Goal: Contribute content: Add original content to the website for others to see

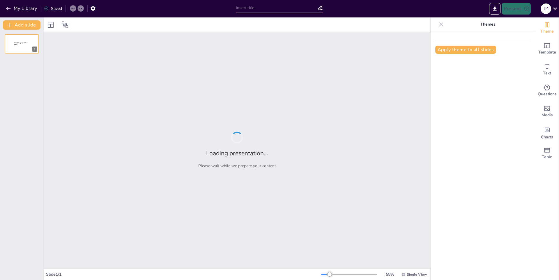
type input "Estudio Comparativo de las Estrellas del Béisbol: Rendimiento y Logros"
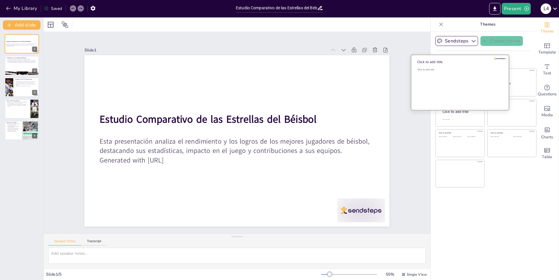
click at [458, 89] on div "Click to add text" at bounding box center [458, 86] width 83 height 36
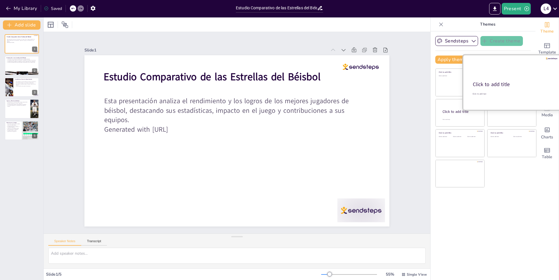
click at [509, 84] on div "Click to add title" at bounding box center [511, 84] width 77 height 7
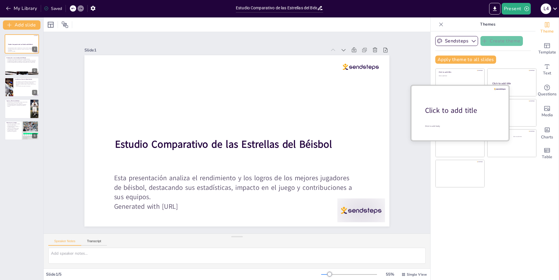
click at [440, 114] on div "Click to add title" at bounding box center [462, 111] width 74 height 10
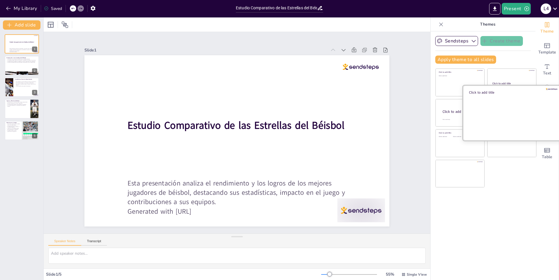
click at [509, 117] on div at bounding box center [512, 112] width 98 height 55
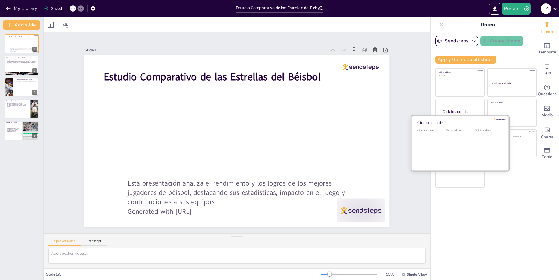
click at [446, 152] on div "Click to add text" at bounding box center [459, 147] width 26 height 36
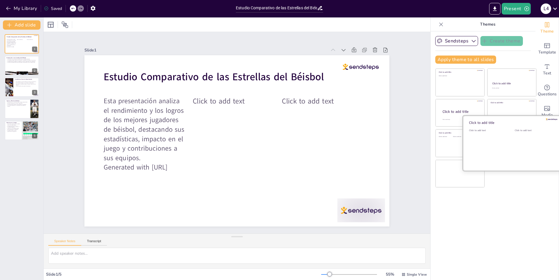
click at [528, 141] on div "Click to add text" at bounding box center [533, 147] width 37 height 36
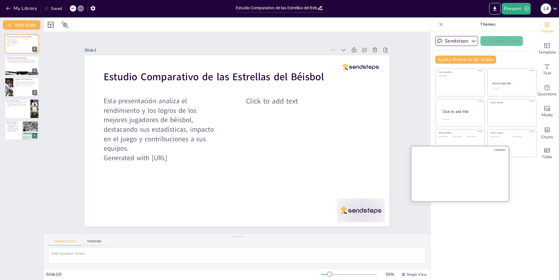
click at [450, 175] on div at bounding box center [460, 173] width 98 height 55
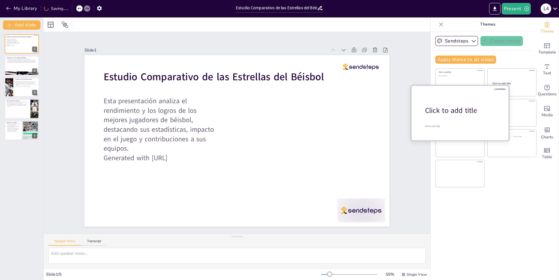
click at [453, 100] on div at bounding box center [460, 112] width 98 height 55
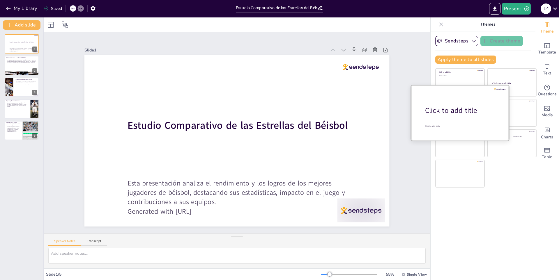
click at [452, 89] on div at bounding box center [460, 112] width 98 height 55
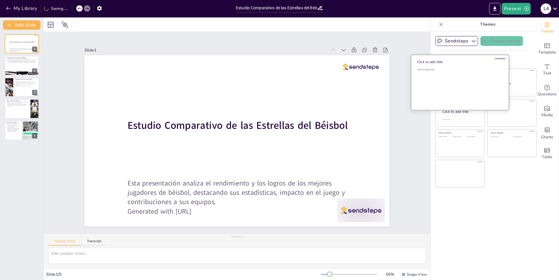
click at [452, 79] on div "Click to add text" at bounding box center [458, 86] width 83 height 36
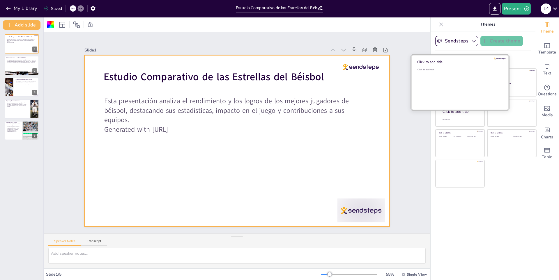
click at [447, 71] on div "Click to add text" at bounding box center [458, 86] width 83 height 36
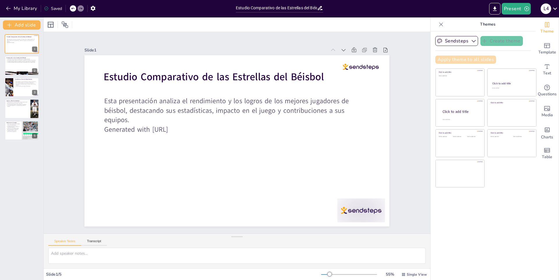
click at [459, 58] on button "Apply theme to all slides" at bounding box center [465, 60] width 61 height 8
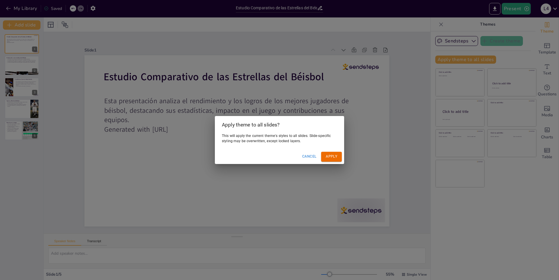
click at [332, 154] on button "Apply" at bounding box center [331, 157] width 21 height 10
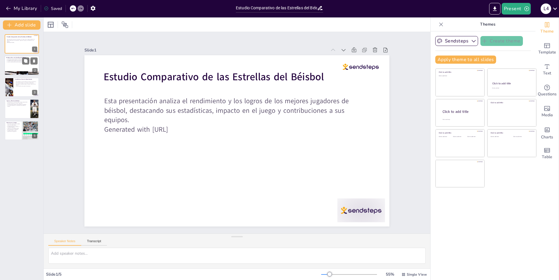
click at [26, 72] on div at bounding box center [21, 73] width 35 height 53
type textarea "La definición de una estrella del béisbol no se limita solo a las estadísticas,…"
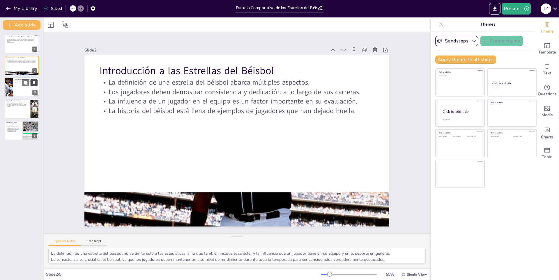
click at [33, 85] on button at bounding box center [34, 82] width 7 height 7
click at [26, 90] on div at bounding box center [21, 87] width 35 height 20
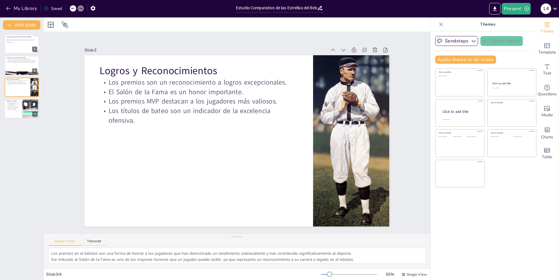
click at [17, 107] on p "Jugadores como Jackie Robinson han sido pioneros en el deporte." at bounding box center [13, 107] width 14 height 2
type textarea "El cambio en la forma de jugar béisbol se debe en gran parte a las innovaciones…"
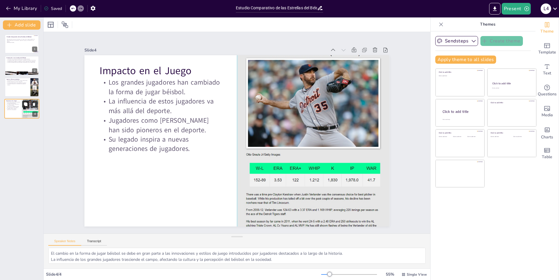
click at [24, 104] on icon at bounding box center [26, 104] width 4 height 4
click at [34, 124] on icon at bounding box center [34, 126] width 4 height 4
click at [452, 41] on button "Sendsteps" at bounding box center [456, 41] width 43 height 10
click at [452, 64] on div "Sendsteps" at bounding box center [461, 61] width 52 height 12
click at [443, 58] on button "Apply theme to all slides" at bounding box center [465, 60] width 61 height 8
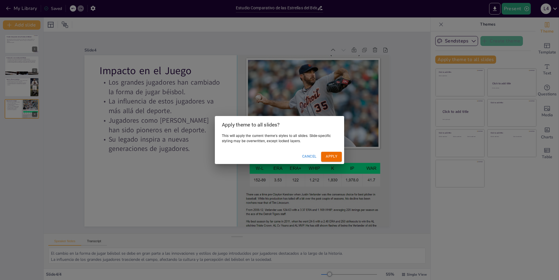
click at [335, 154] on div "Cancel Apply" at bounding box center [279, 157] width 129 height 14
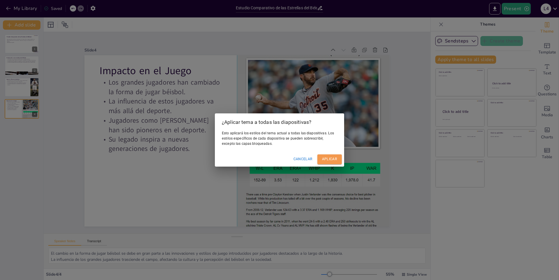
click at [330, 159] on font "Aplicar" at bounding box center [329, 159] width 15 height 4
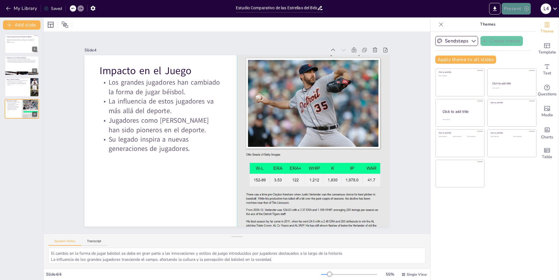
click at [506, 10] on button "Present" at bounding box center [516, 9] width 29 height 12
click at [349, 23] on div at bounding box center [279, 140] width 559 height 280
click at [8, 7] on icon "button" at bounding box center [9, 9] width 6 height 6
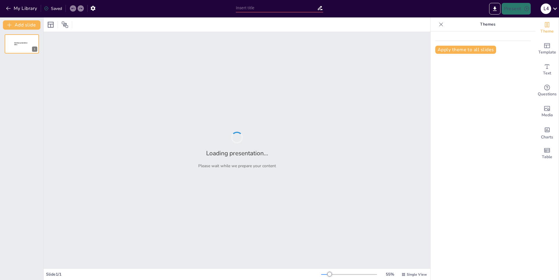
type input "Impacto de los Mejores Tenistas en la Evolución del Deporte"
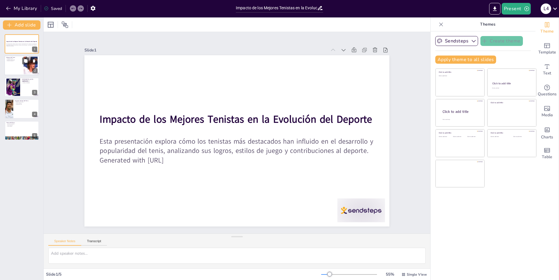
click at [33, 69] on div "2" at bounding box center [34, 70] width 5 height 5
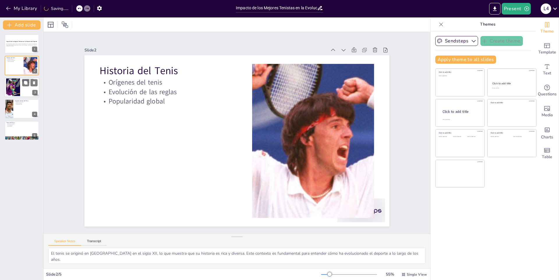
click at [8, 88] on div at bounding box center [13, 87] width 26 height 18
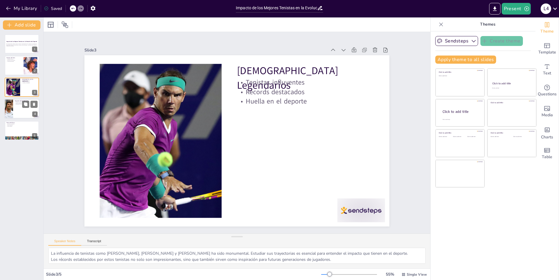
click at [7, 111] on div at bounding box center [8, 109] width 35 height 20
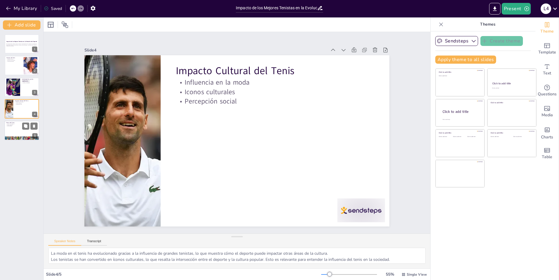
click at [10, 129] on div at bounding box center [21, 131] width 35 height 20
type textarea "La tecnología está revolucionando el tenis, desde el análisis de rendimiento ha…"
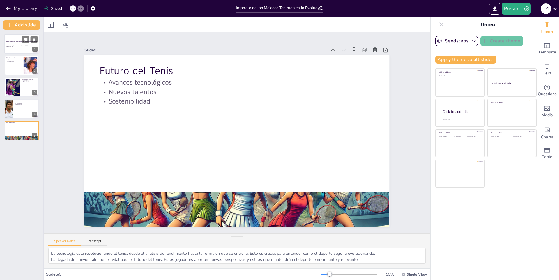
click at [12, 47] on div "Esta presentación explora cómo los tenistas más destacados han influido en el d…" at bounding box center [21, 45] width 31 height 4
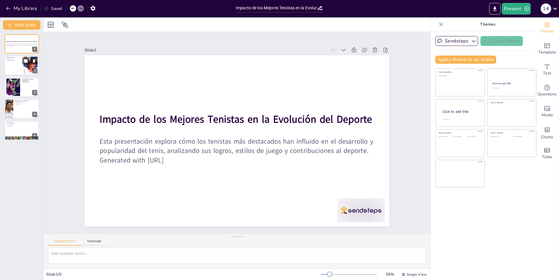
click at [15, 61] on p "Popularidad global" at bounding box center [14, 61] width 16 height 1
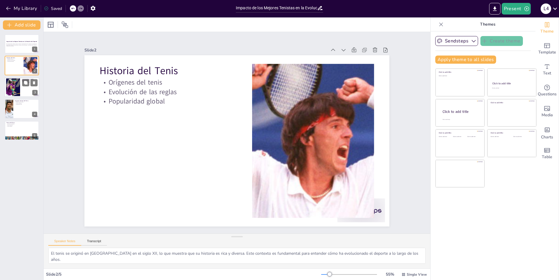
click at [22, 83] on div at bounding box center [21, 87] width 35 height 20
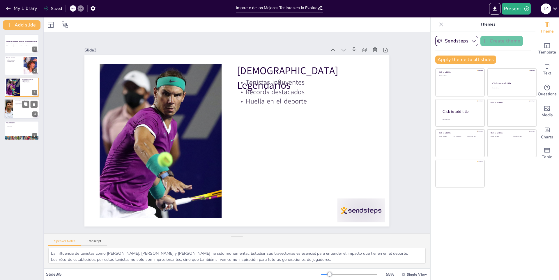
click at [15, 109] on div at bounding box center [21, 109] width 35 height 20
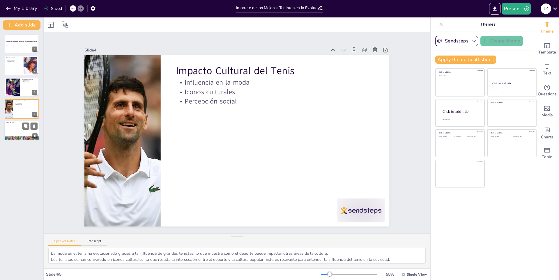
click at [20, 123] on p "Avances tecnológicos" at bounding box center [21, 123] width 31 height 1
type textarea "La tecnología está revolucionando el tenis, desde el análisis de rendimiento ha…"
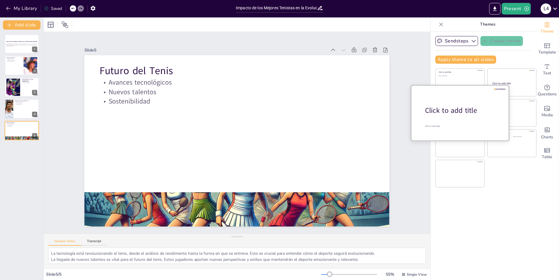
click at [452, 139] on div at bounding box center [460, 112] width 98 height 55
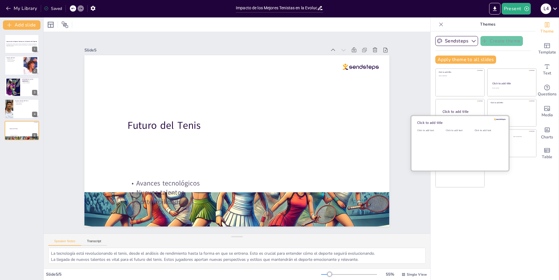
click at [451, 142] on div "Click to add text" at bounding box center [459, 147] width 26 height 36
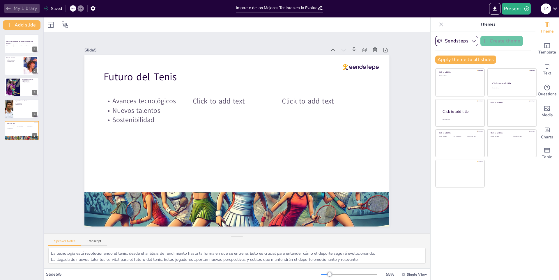
click at [5, 8] on button "My Library" at bounding box center [21, 8] width 35 height 9
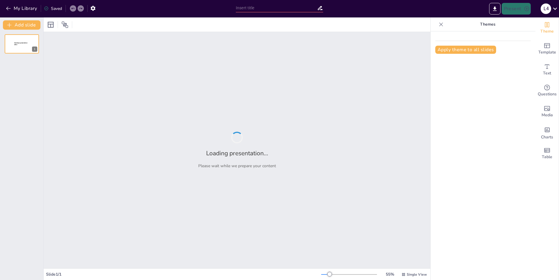
type input "Estudio de Casos: Los Mejores Pilotos de Aviones de Combate en la Historia Mili…"
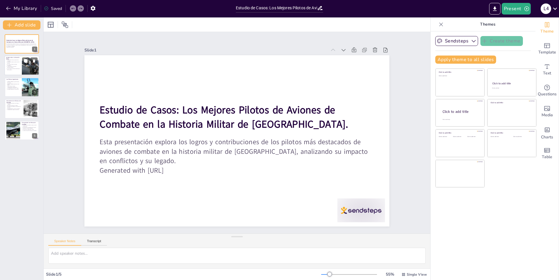
click at [13, 65] on p "Los aviones ofrecen ventajas estratégicas." at bounding box center [13, 65] width 14 height 2
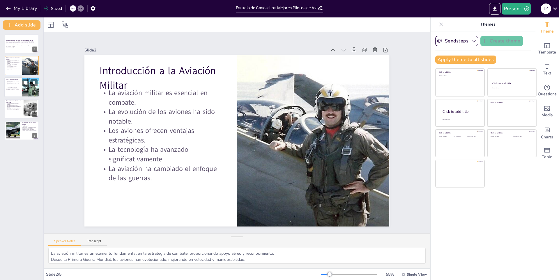
click at [12, 89] on p "Su legado perdura en la aviación." at bounding box center [13, 89] width 14 height 1
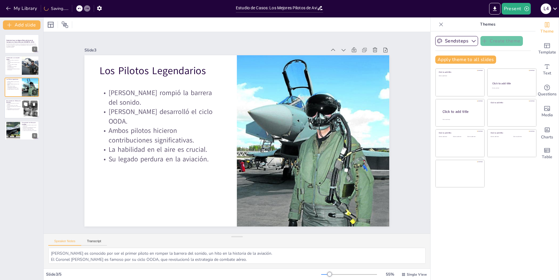
click at [11, 106] on p "Estrategias de ataque en formación son efectivas." at bounding box center [14, 107] width 16 height 2
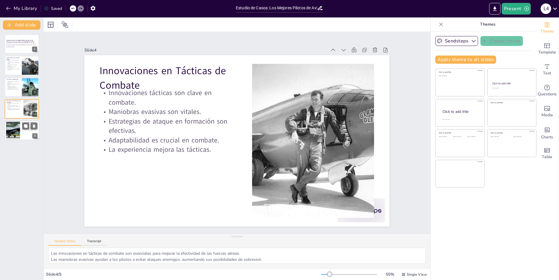
click at [10, 130] on div at bounding box center [12, 131] width 31 height 18
type textarea "El impacto de los pilotos de combate es significativo, motivando a futuros avia…"
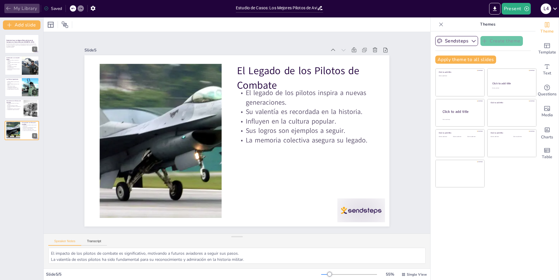
click at [8, 9] on icon "button" at bounding box center [9, 9] width 6 height 6
